Goal: Download file/media

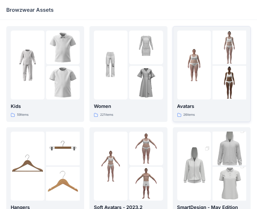
click at [214, 109] on p "Avatars" at bounding box center [211, 106] width 69 height 7
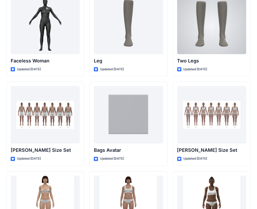
scroll to position [483, 0]
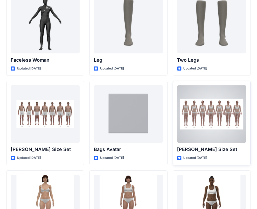
click at [221, 153] on div "[PERSON_NAME] Size Set Updated [DATE]" at bounding box center [212, 123] width 78 height 84
click at [222, 148] on p "[PERSON_NAME] Size Set" at bounding box center [211, 149] width 69 height 7
click at [222, 150] on p "[PERSON_NAME] Size Set" at bounding box center [211, 149] width 69 height 7
click at [220, 124] on div at bounding box center [211, 114] width 69 height 58
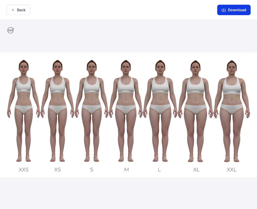
click at [231, 10] on button "Download" at bounding box center [233, 10] width 33 height 10
